Goal: Task Accomplishment & Management: Complete application form

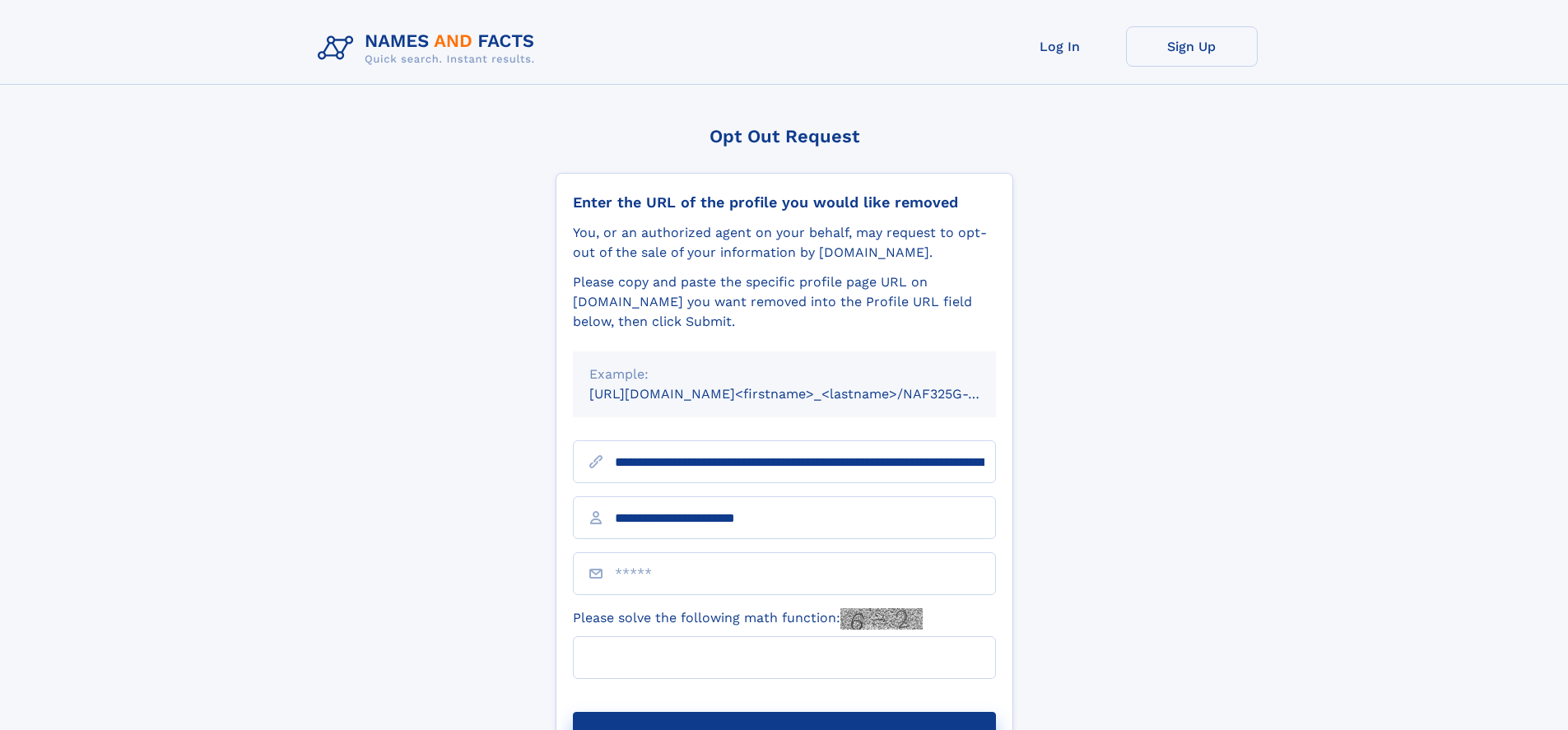
type input "**********"
type input "*"
click at [784, 712] on button "Submit Opt Out Request" at bounding box center [784, 738] width 423 height 52
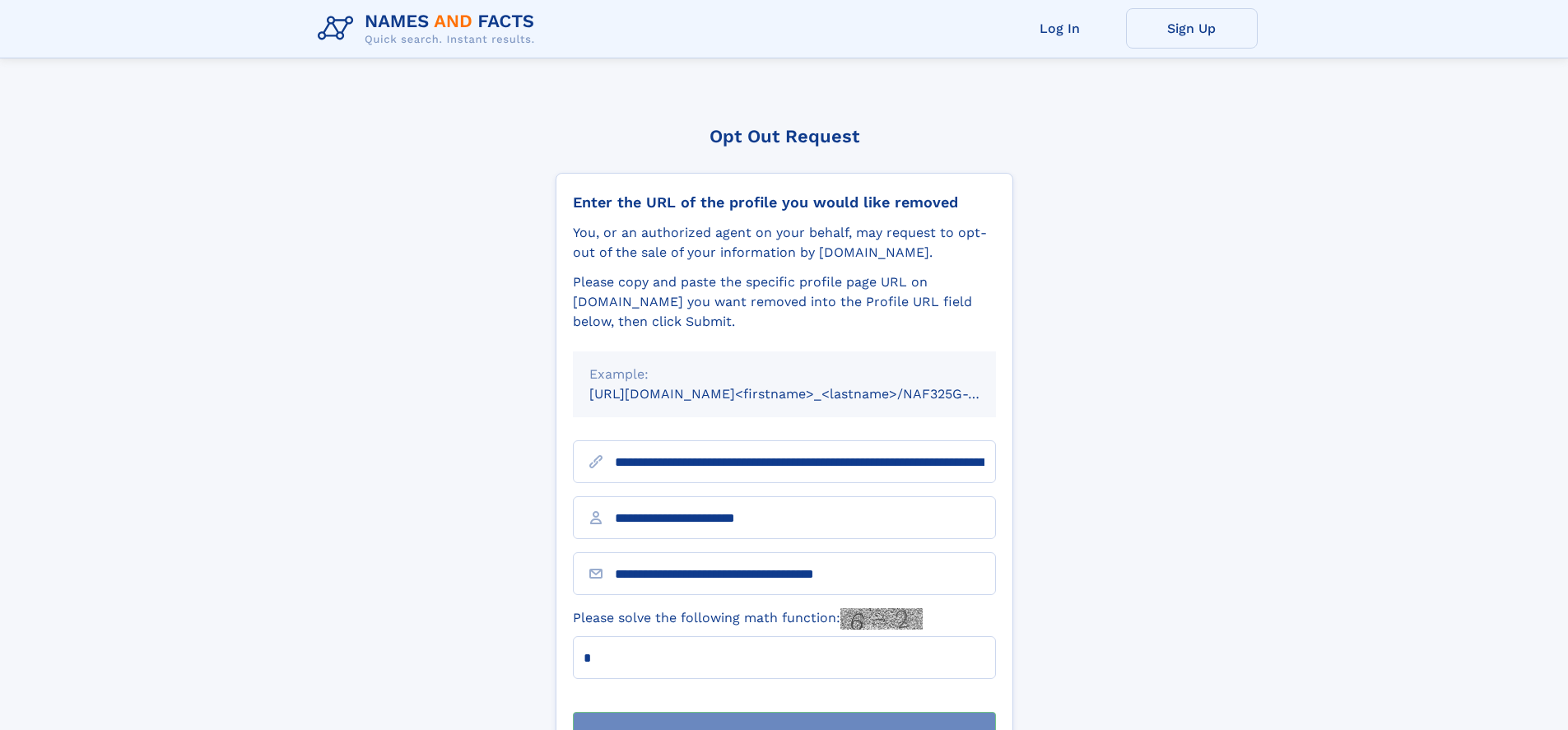
scroll to position [52, 0]
